Goal: Transaction & Acquisition: Download file/media

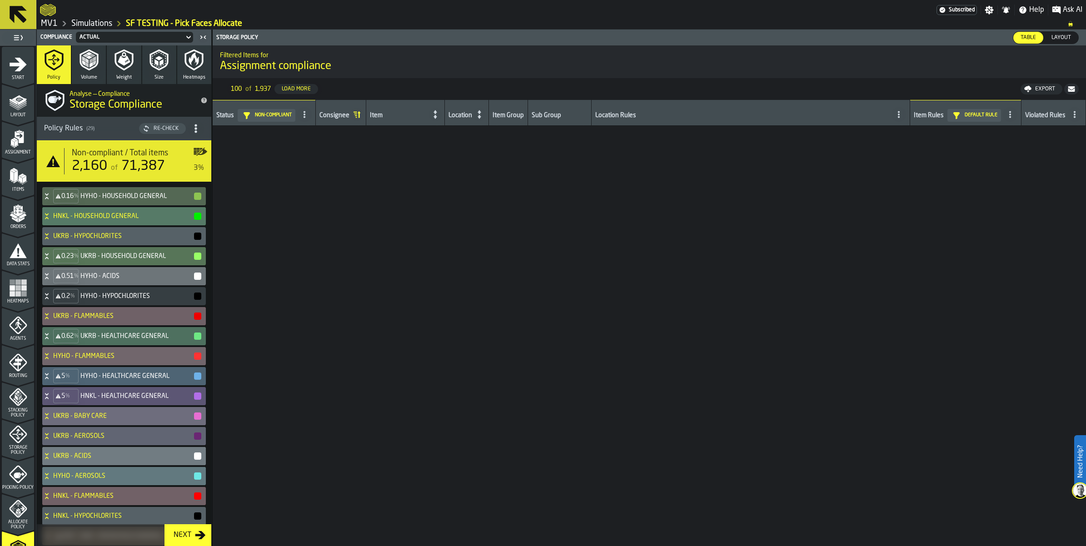
scroll to position [2271, 0]
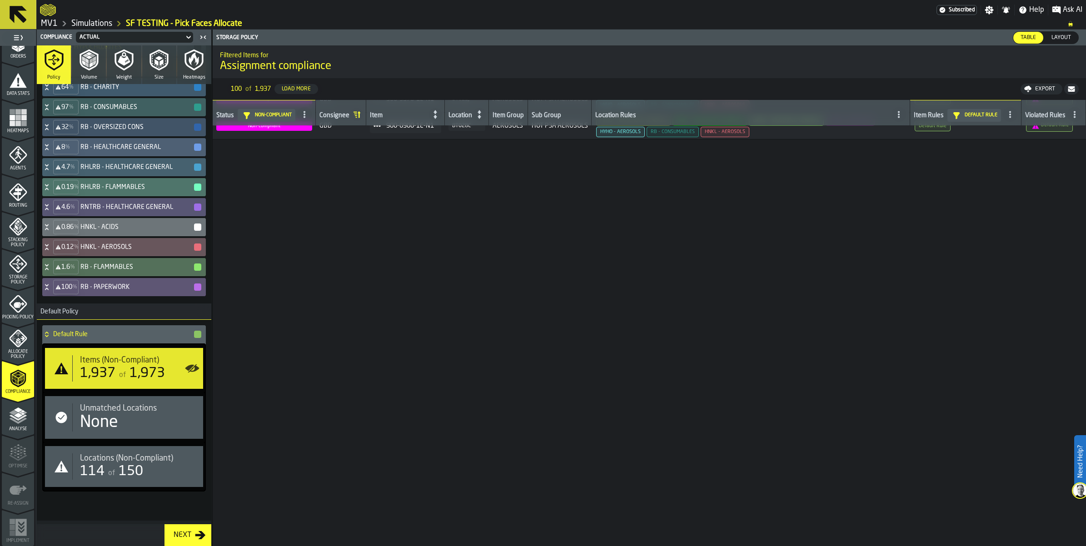
click at [29, 18] on icon at bounding box center [18, 15] width 22 height 22
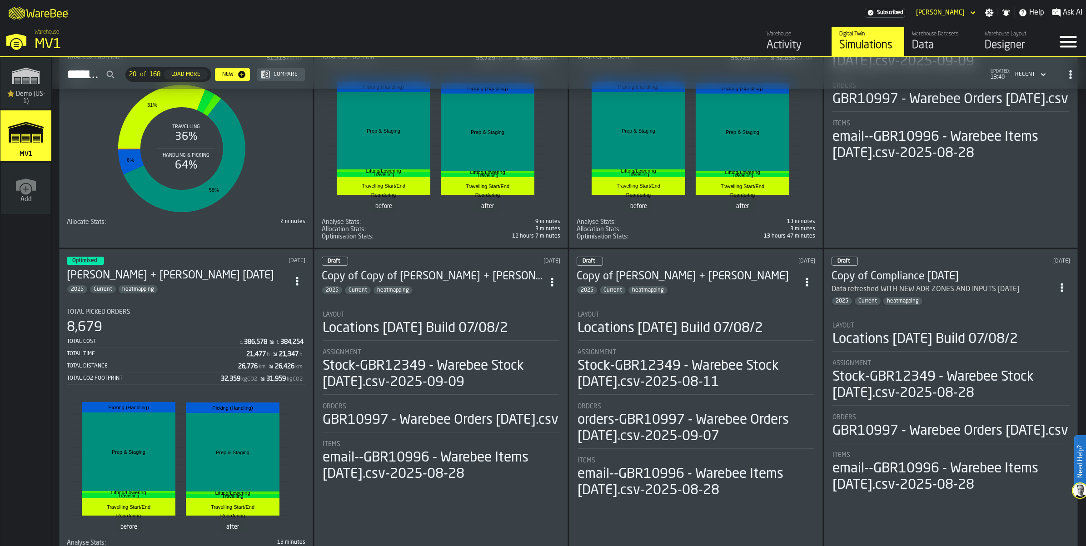
scroll to position [568, 0]
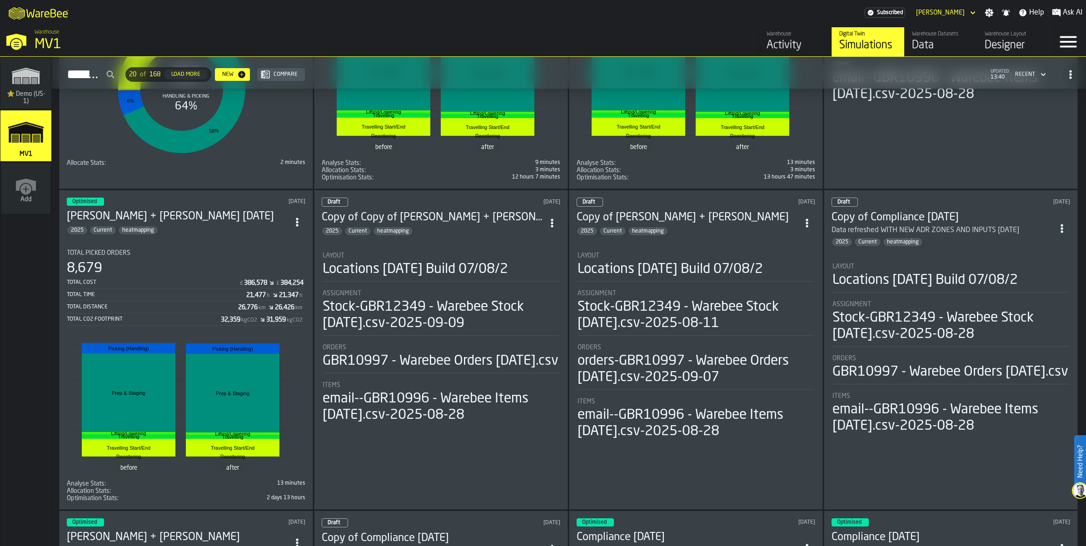
click at [184, 224] on h3 "[PERSON_NAME] + [PERSON_NAME] [DATE]" at bounding box center [178, 216] width 222 height 15
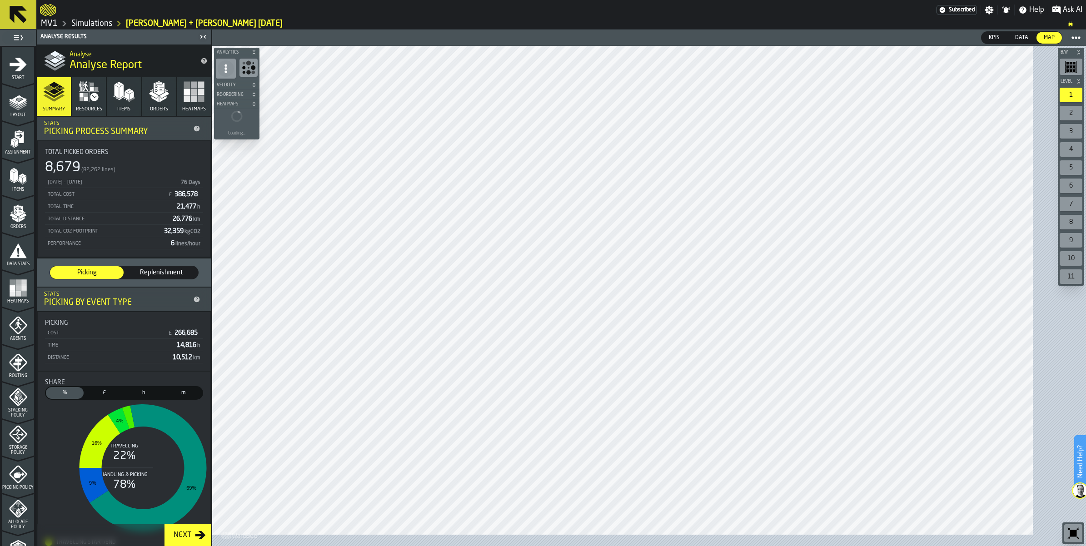
click at [19, 207] on icon "menu Orders" at bounding box center [17, 205] width 5 height 2
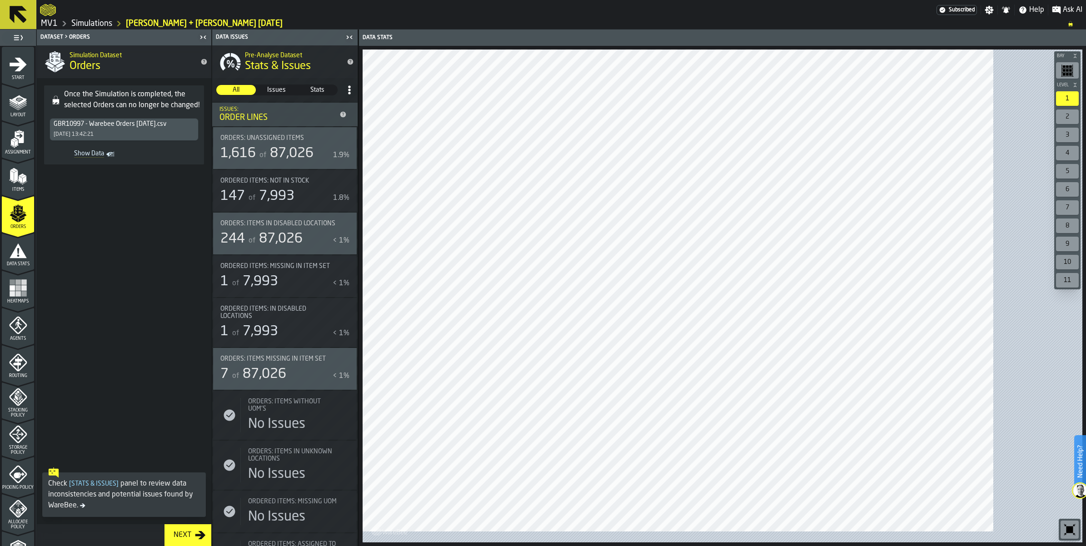
click at [187, 140] on div "GBR10997 - Warebee Orders [DATE].csv [DATE] 13:42:21" at bounding box center [124, 130] width 148 height 22
click at [115, 159] on icon "toggle-dataset-table-Show Data" at bounding box center [110, 154] width 9 height 9
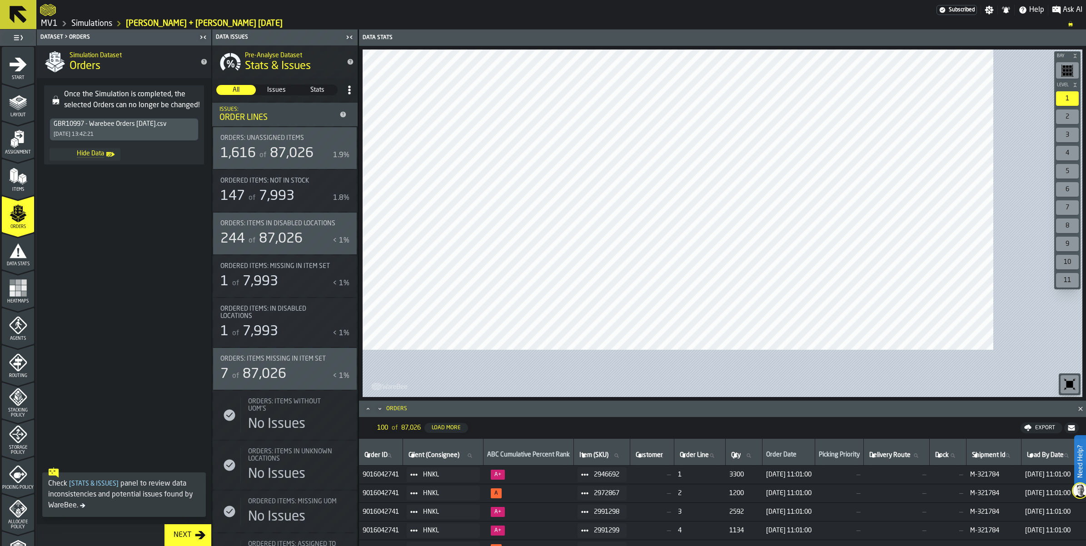
click at [1068, 424] on icon "button-" at bounding box center [1071, 427] width 7 height 7
click at [1006, 425] on div "Export" at bounding box center [1019, 428] width 27 height 6
click at [991, 424] on span "Download (csv)" at bounding box center [1012, 427] width 42 height 7
